Goal: Find specific page/section: Find specific page/section

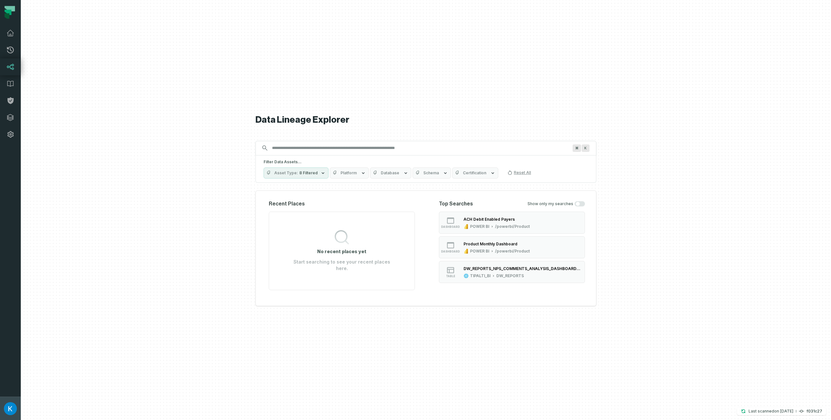
click at [10, 412] on img "button" at bounding box center [10, 408] width 13 height 13
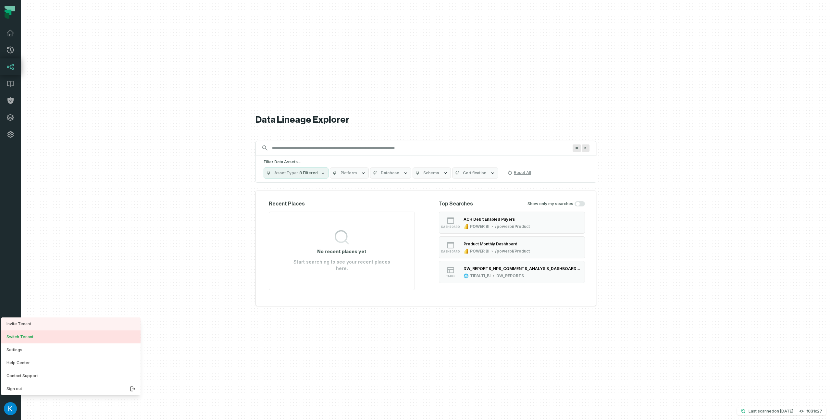
click at [31, 335] on button "Switch Tenant" at bounding box center [70, 337] width 139 height 13
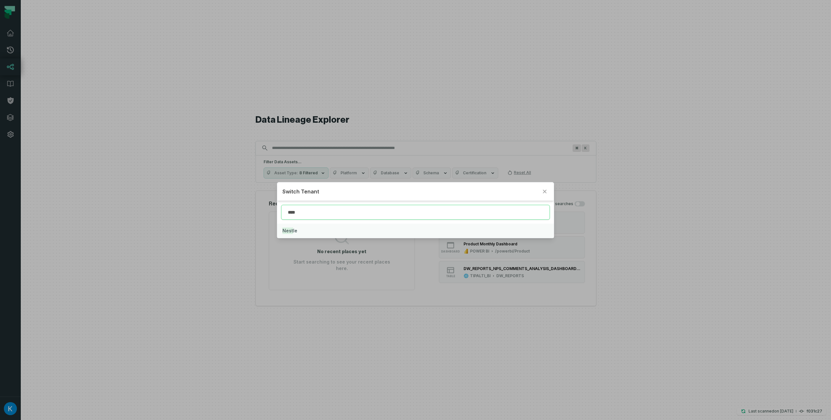
type input "****"
click at [301, 229] on button "Nest le" at bounding box center [415, 231] width 276 height 14
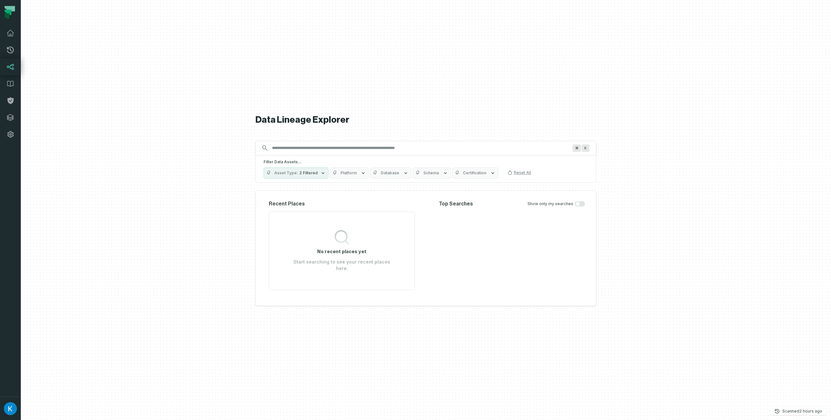
click at [308, 149] on input "Discovery Provider cmdk menu" at bounding box center [420, 148] width 304 height 10
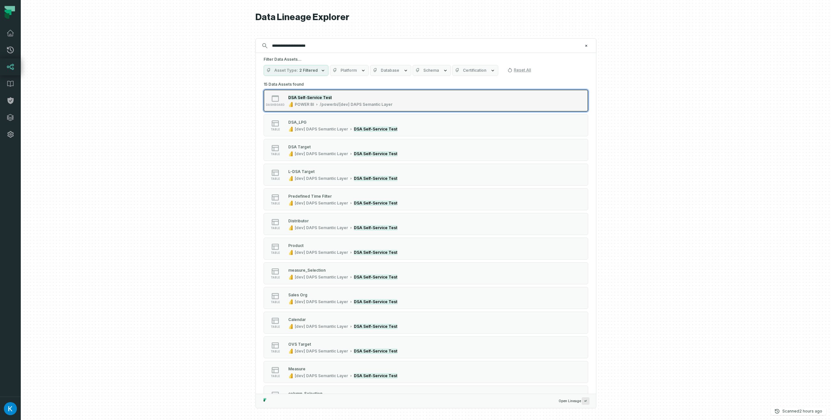
type input "**********"
click at [331, 98] on div "DSA Self-Service Test" at bounding box center [340, 97] width 104 height 6
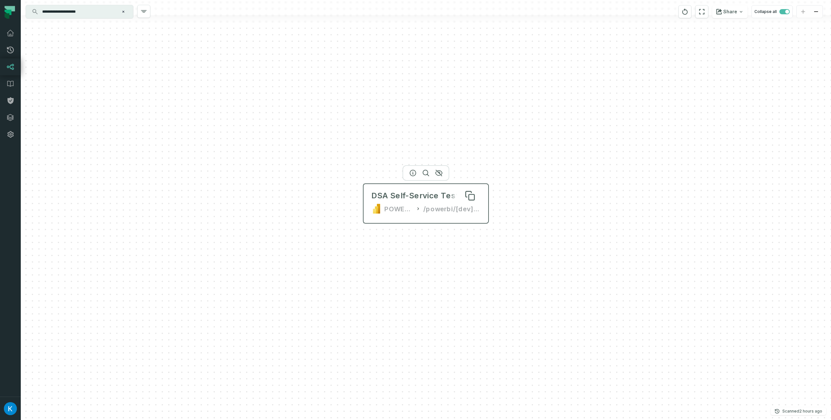
click at [375, 199] on div "DSA Self-Service Test" at bounding box center [414, 196] width 87 height 10
click at [410, 196] on div "DSA Self-Service Test" at bounding box center [415, 196] width 87 height 10
click at [94, 12] on input "**********" at bounding box center [78, 11] width 81 height 10
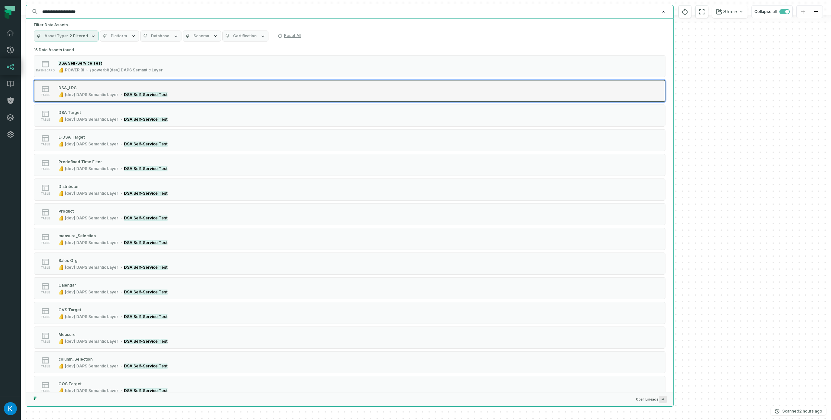
click at [136, 93] on mark "DSA Self-Service Test" at bounding box center [146, 94] width 44 height 5
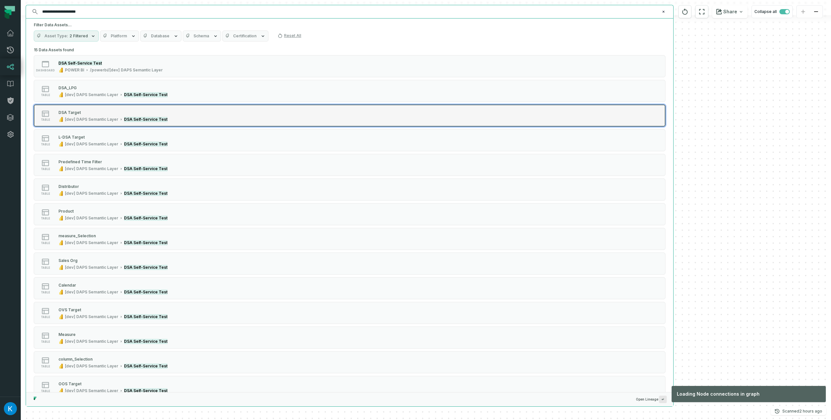
click at [159, 117] on div "DSA Target [dev] DAPS Semantic Layer DSA Self-Service Test" at bounding box center [113, 115] width 114 height 13
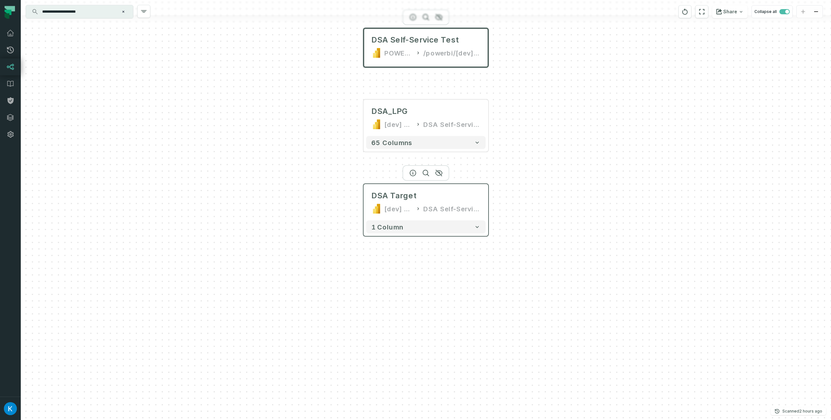
click at [408, 188] on div "DSA Target [dev] DAPS Semantic Layer DSA Self-Service Test" at bounding box center [425, 202] width 119 height 31
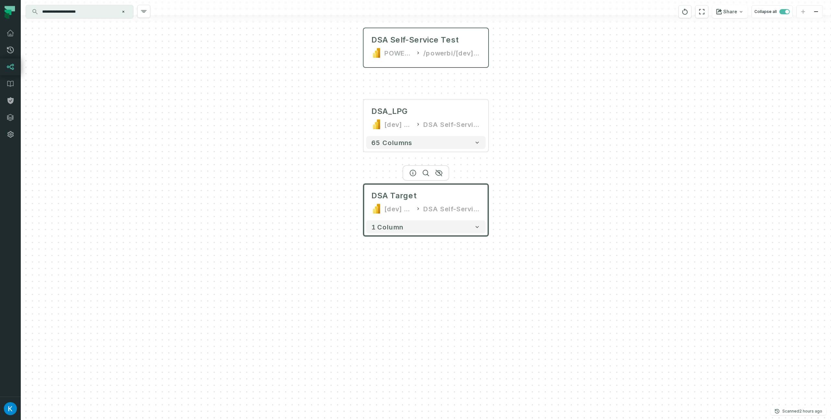
click at [429, 220] on div "1 column" at bounding box center [426, 227] width 125 height 18
click at [427, 226] on button "1 column" at bounding box center [425, 227] width 119 height 13
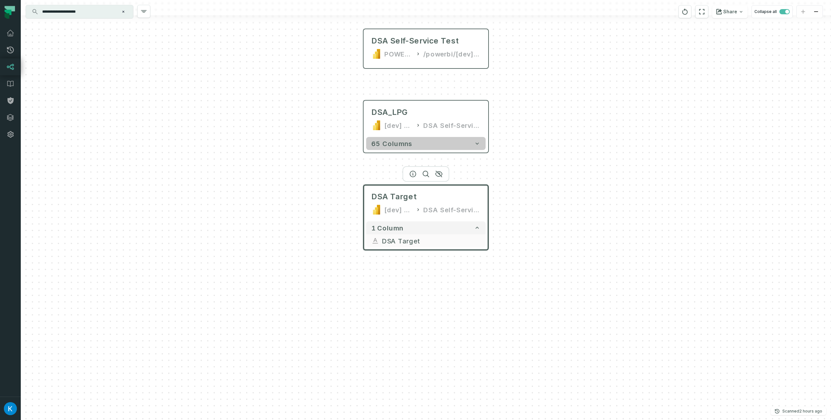
click at [416, 142] on button "65 columns" at bounding box center [425, 143] width 119 height 13
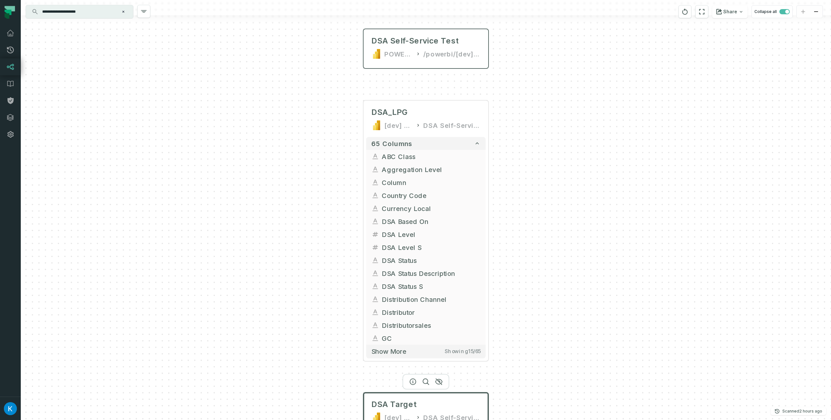
click at [546, 113] on div "DSA Self-Service Test POWER BI /powerbi/[dev] DAPS Semantic Layer DSA_LPG [dev]…" at bounding box center [426, 210] width 810 height 420
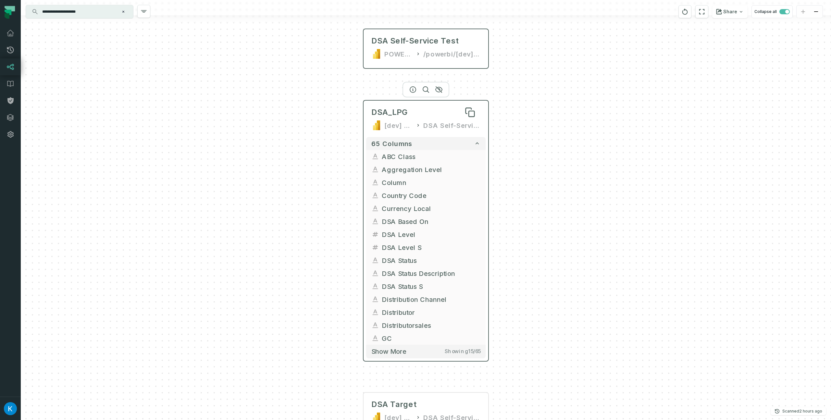
click at [390, 113] on span "DSA_LPG" at bounding box center [389, 112] width 36 height 10
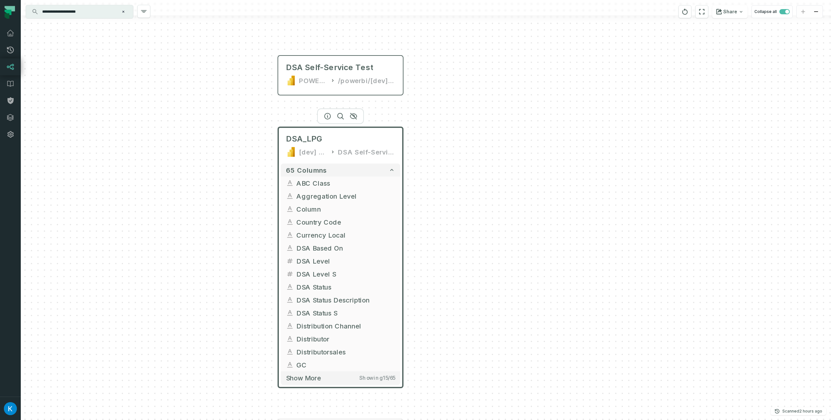
drag, startPoint x: 563, startPoint y: 109, endPoint x: 408, endPoint y: 140, distance: 157.6
click at [471, 135] on div "DSA Self-Service Test POWER BI /powerbi/[dev] DAPS Semantic Layer DSA_LPG [dev]…" at bounding box center [426, 210] width 810 height 420
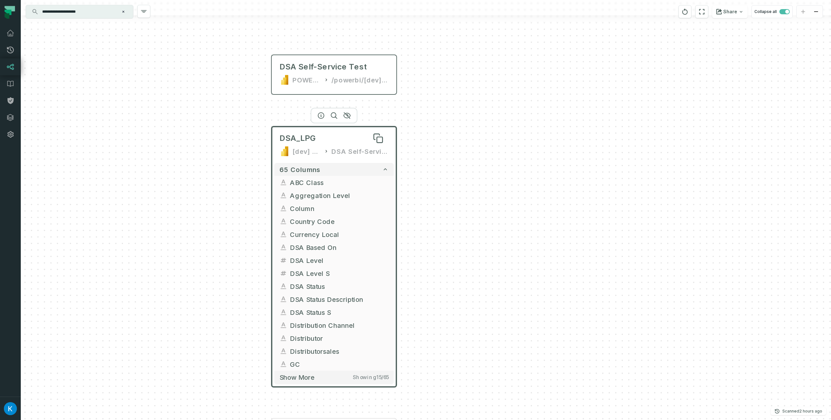
click at [349, 141] on div "DSA_LPG" at bounding box center [334, 138] width 109 height 10
click at [241, 138] on div "DSA Self-Service Test POWER BI /powerbi/[dev] DAPS Semantic Layer DSA_LPG [dev]…" at bounding box center [426, 210] width 810 height 420
click at [163, 89] on div "DSA Self-Service Test POWER BI /powerbi/[dev] DAPS Semantic Layer DSA_LPG [dev]…" at bounding box center [426, 210] width 810 height 420
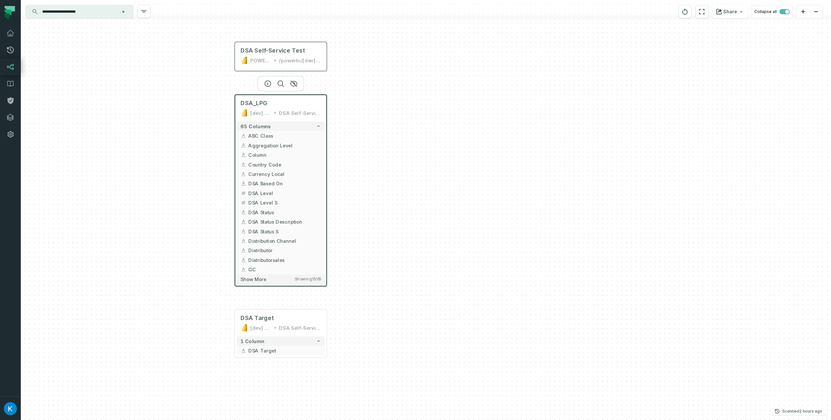
drag, startPoint x: 357, startPoint y: 172, endPoint x: 345, endPoint y: 154, distance: 22.3
click at [345, 154] on div "DSA Self-Service Test POWER BI /powerbi/[dev] DAPS Semantic Layer DSA_LPG [dev]…" at bounding box center [426, 210] width 810 height 420
click at [346, 152] on div "DSA Self-Service Test POWER BI /powerbi/[dev] DAPS Semantic Layer DSA_LPG [dev]…" at bounding box center [426, 210] width 810 height 420
click at [270, 109] on div "[dev] DAPS Semantic Layer DSA Self-Service Test" at bounding box center [279, 113] width 80 height 8
click at [344, 152] on div "DSA Self-Service Test POWER BI /powerbi/[dev] DAPS Semantic Layer DSA_LPG [dev]…" at bounding box center [426, 210] width 810 height 420
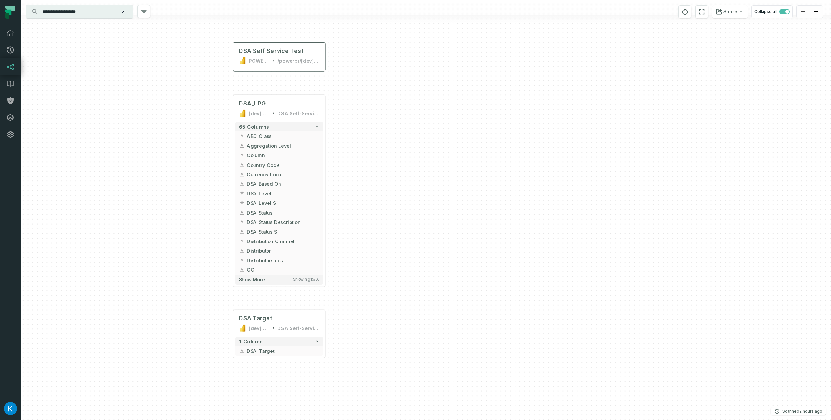
drag, startPoint x: 92, startPoint y: 10, endPoint x: 0, endPoint y: 5, distance: 92.0
click at [0, 3] on body "**********" at bounding box center [415, 210] width 831 height 420
paste input "text"
click at [100, 4] on div at bounding box center [426, 7] width 810 height 15
click at [93, 12] on input "**********" at bounding box center [78, 11] width 81 height 10
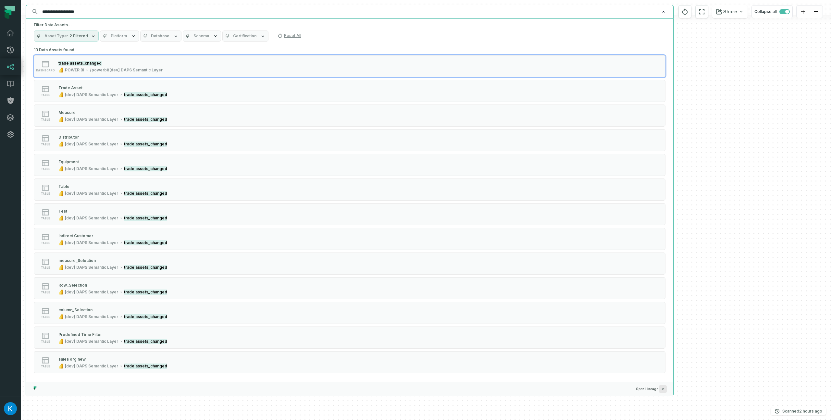
drag, startPoint x: 93, startPoint y: 14, endPoint x: 55, endPoint y: 10, distance: 38.5
click at [55, 10] on input "**********" at bounding box center [349, 11] width 622 height 10
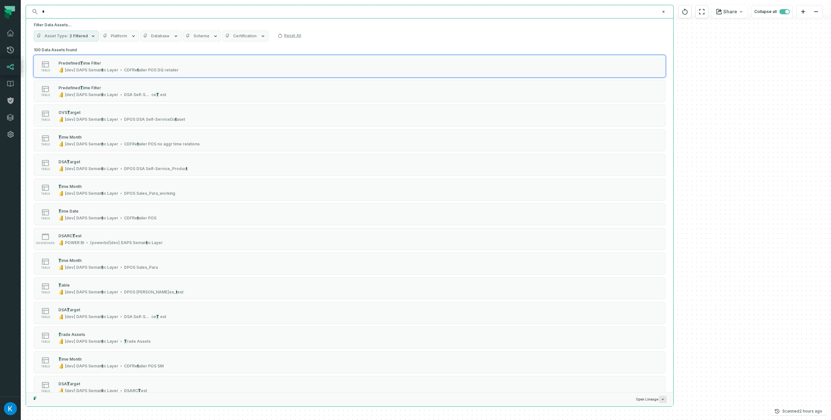
drag, startPoint x: 57, startPoint y: 10, endPoint x: 37, endPoint y: 8, distance: 19.9
click at [38, 9] on div "* ⌘ K" at bounding box center [349, 11] width 647 height 13
type input "*"
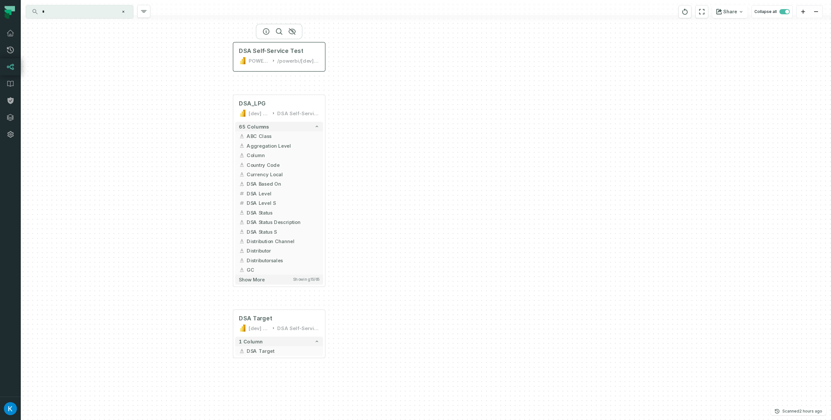
click at [275, 57] on div "POWER BI /powerbi/[dev] DAPS Semantic Layer" at bounding box center [279, 61] width 80 height 8
click at [86, 15] on input "*" at bounding box center [78, 11] width 81 height 10
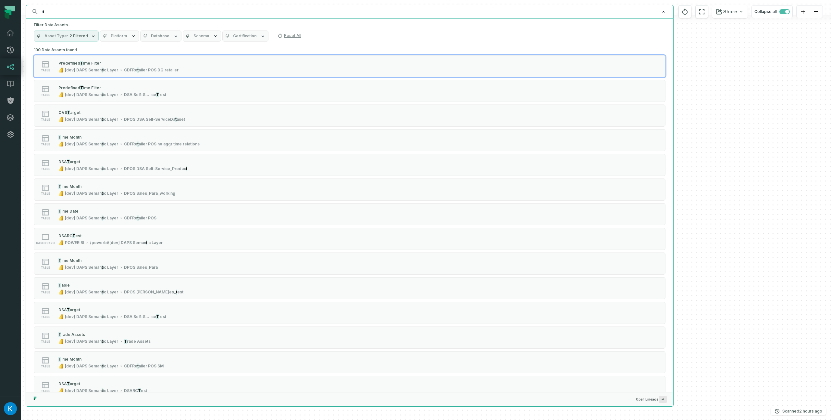
drag, startPoint x: 87, startPoint y: 12, endPoint x: 77, endPoint y: 11, distance: 9.8
click at [77, 11] on input "*" at bounding box center [349, 11] width 622 height 10
drag, startPoint x: 82, startPoint y: 9, endPoint x: 0, endPoint y: 14, distance: 82.3
click at [0, 14] on body "Pull Requests Dashboard Lineage Data Catalog Policies Integrations Settings Kos…" at bounding box center [415, 210] width 831 height 420
drag, startPoint x: 58, startPoint y: 11, endPoint x: 27, endPoint y: 8, distance: 31.0
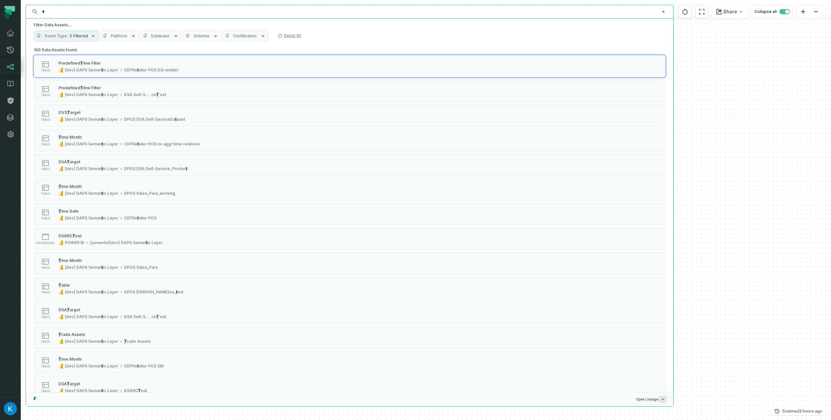
click at [27, 8] on div "* ⌘ K" at bounding box center [349, 11] width 647 height 13
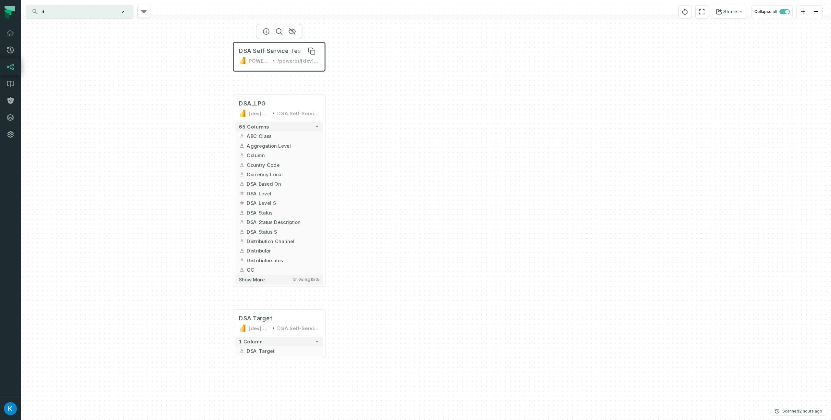
click at [292, 55] on span "DSA Self-Service Test" at bounding box center [271, 51] width 64 height 8
click at [263, 32] on icon "button" at bounding box center [266, 32] width 6 height 6
click at [265, 34] on div at bounding box center [279, 32] width 47 height 16
click at [265, 33] on icon "button" at bounding box center [267, 32] width 8 height 8
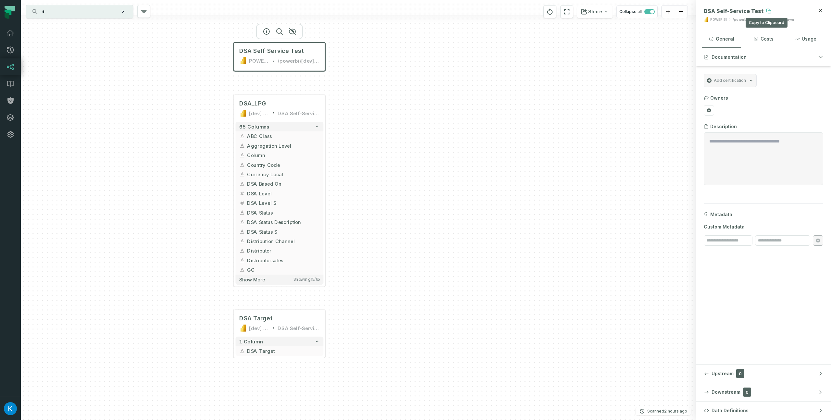
click at [764, 11] on button at bounding box center [769, 11] width 10 height 10
click at [766, 9] on icon at bounding box center [768, 10] width 5 height 5
click at [355, 162] on div "DSA Self-Service Test POWER BI /powerbi/[dev] DAPS Semantic Layer DSA_LPG [dev]…" at bounding box center [358, 210] width 675 height 420
click at [299, 105] on div "DSA_LPG" at bounding box center [279, 104] width 80 height 8
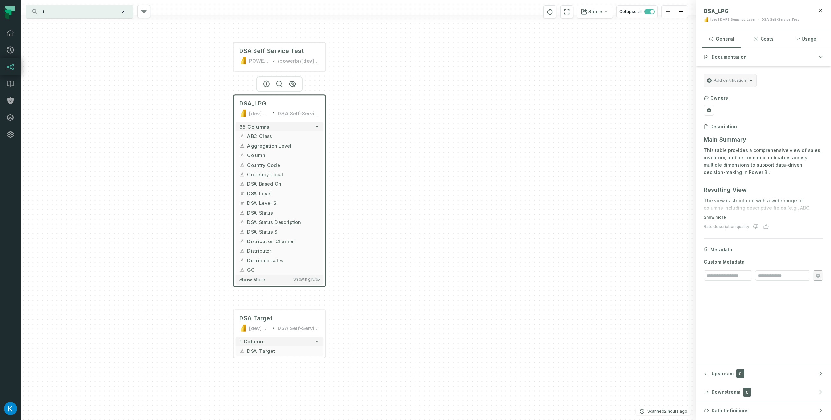
click at [408, 283] on div "DSA Self-Service Test POWER BI /powerbi/[dev] DAPS Semantic Layer DSA_LPG [dev]…" at bounding box center [358, 210] width 675 height 420
